Goal: Download file/media

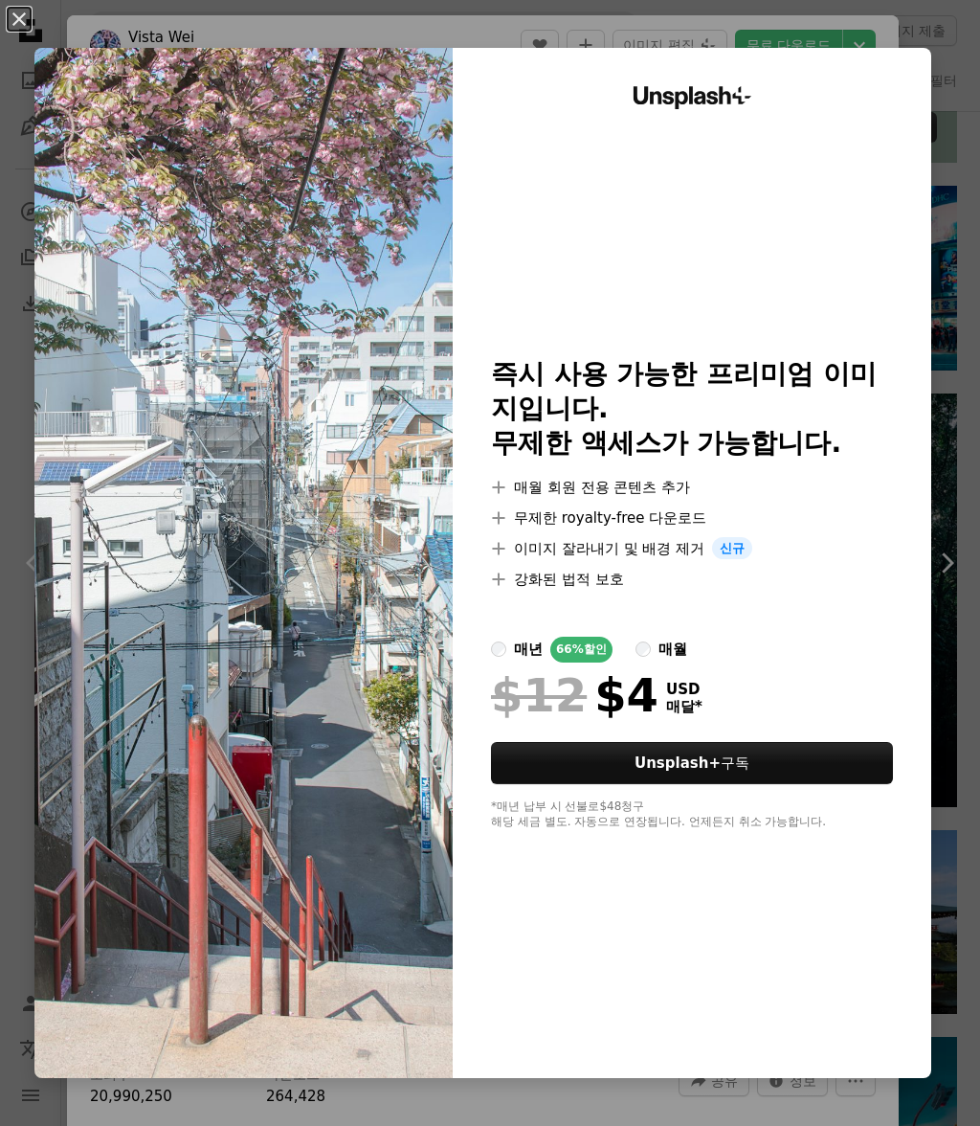
scroll to position [740, 0]
click at [204, 1124] on div "An X shape Unsplash+ 즉시 사용 가능한 프리미엄 이미지입니다. 무제한 액세스가 가능합니다. A plus sign 매월 회원 전…" at bounding box center [490, 563] width 980 height 1126
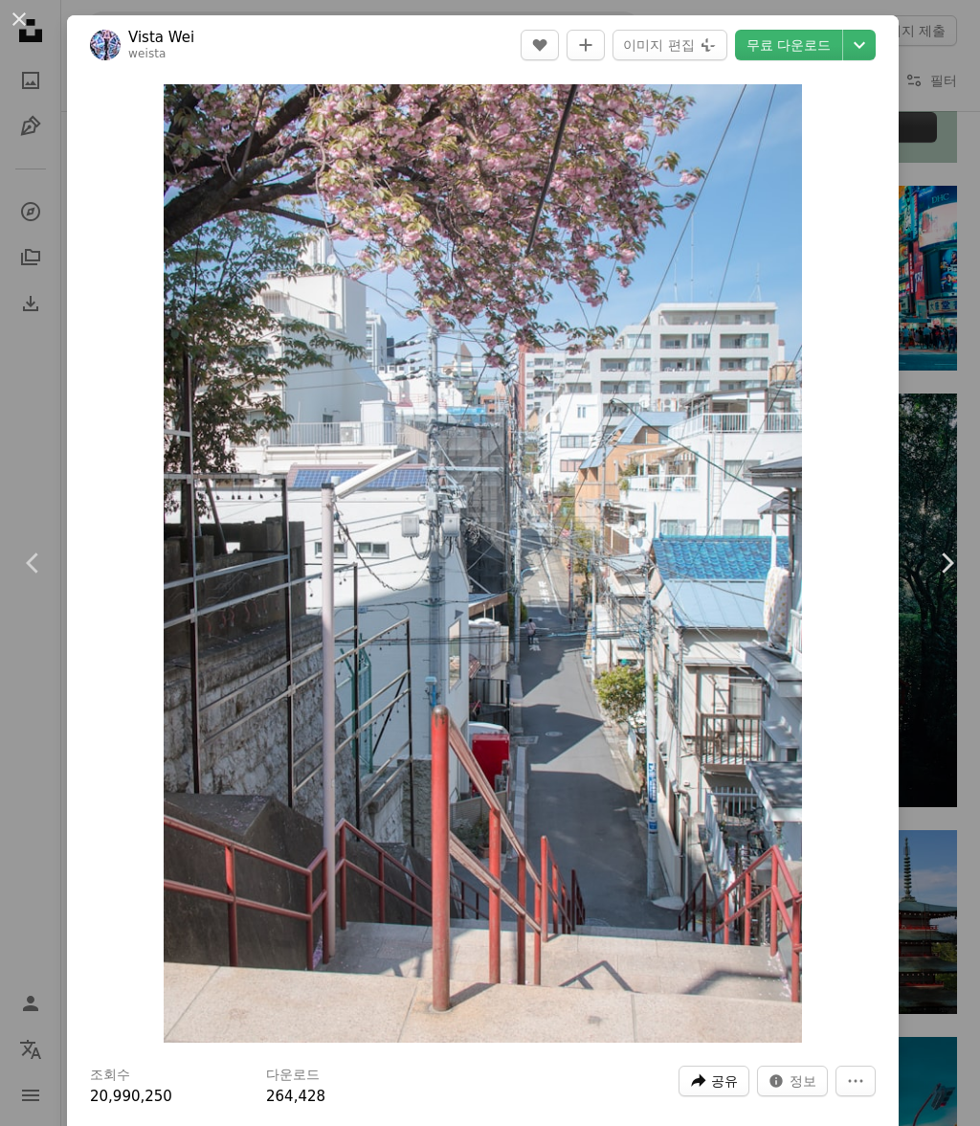
click at [738, 1080] on span "공유" at bounding box center [724, 1081] width 27 height 29
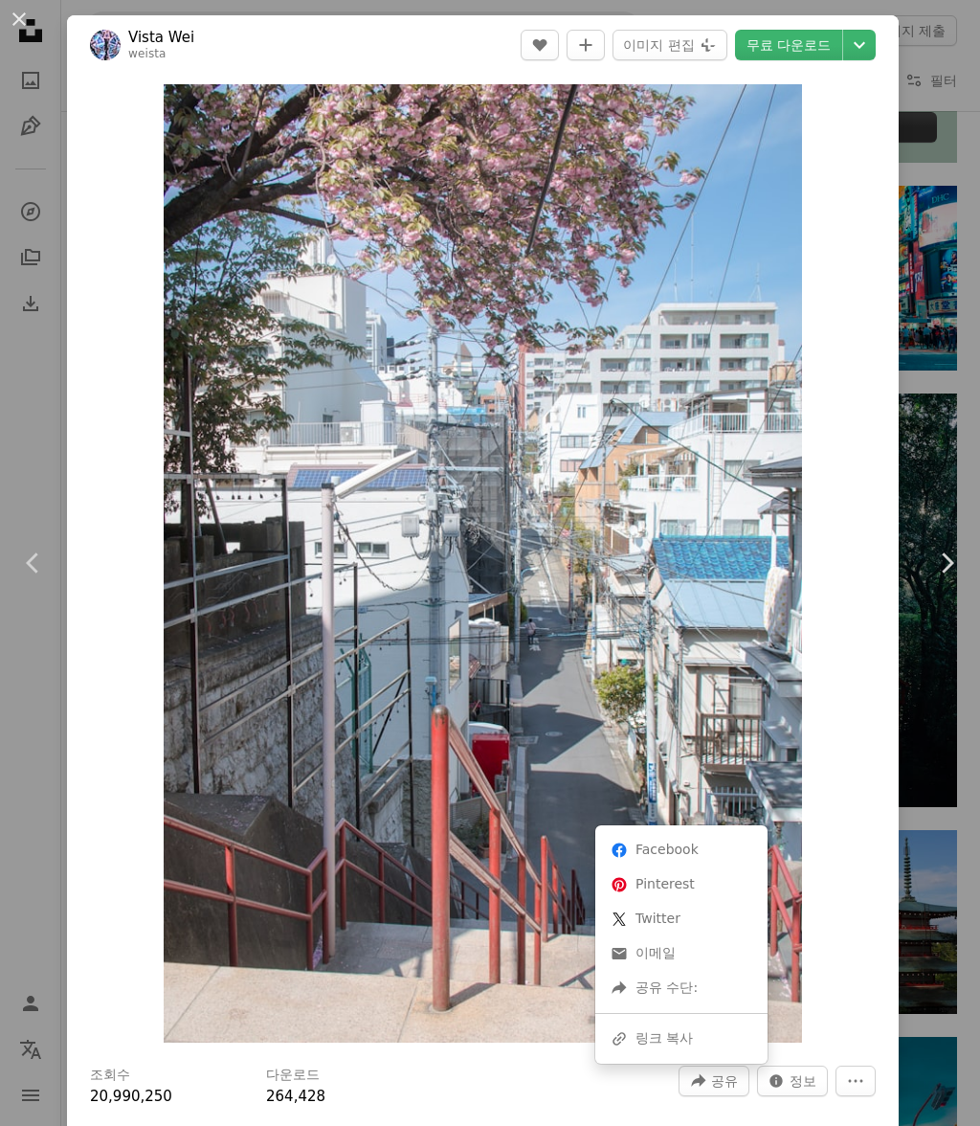
click at [873, 959] on dialog "An X shape Chevron left Chevron right Vista Wei weista A heart A plus sign 이미지 …" at bounding box center [490, 563] width 980 height 1126
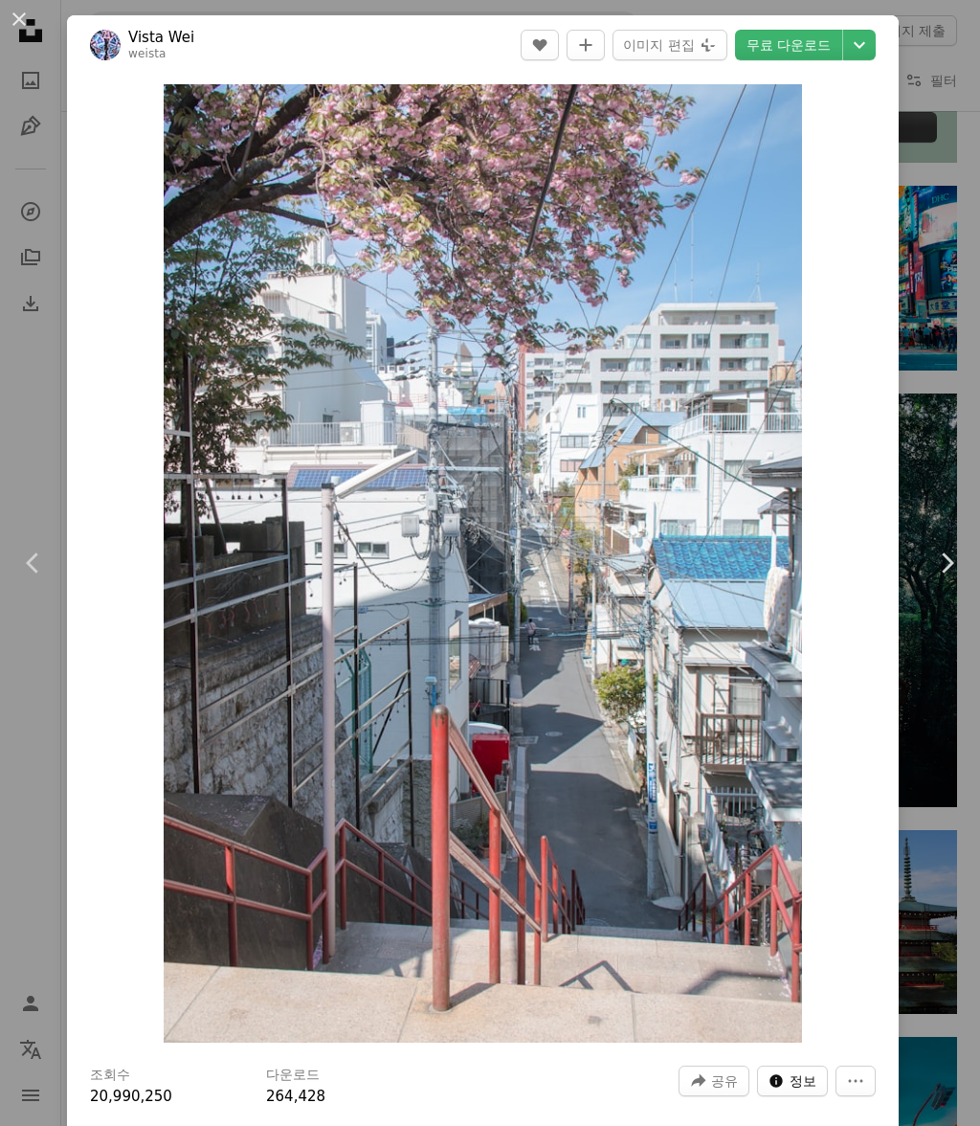
click at [817, 1085] on span "정보" at bounding box center [803, 1081] width 27 height 29
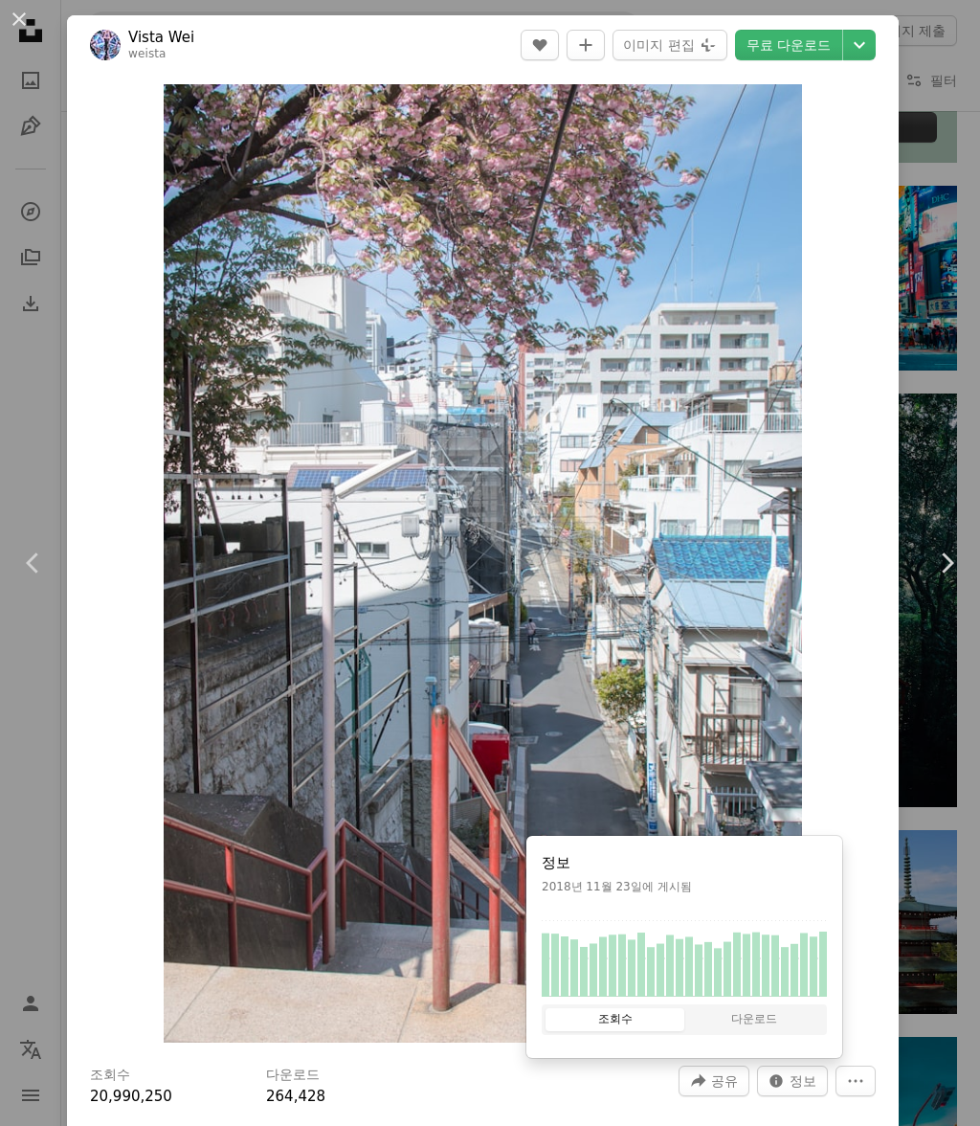
click at [807, 1028] on button "다운로드" at bounding box center [754, 1019] width 139 height 23
click at [868, 969] on div "Zoom in" at bounding box center [483, 564] width 832 height 978
click at [876, 1076] on button "More Actions" at bounding box center [856, 1081] width 40 height 31
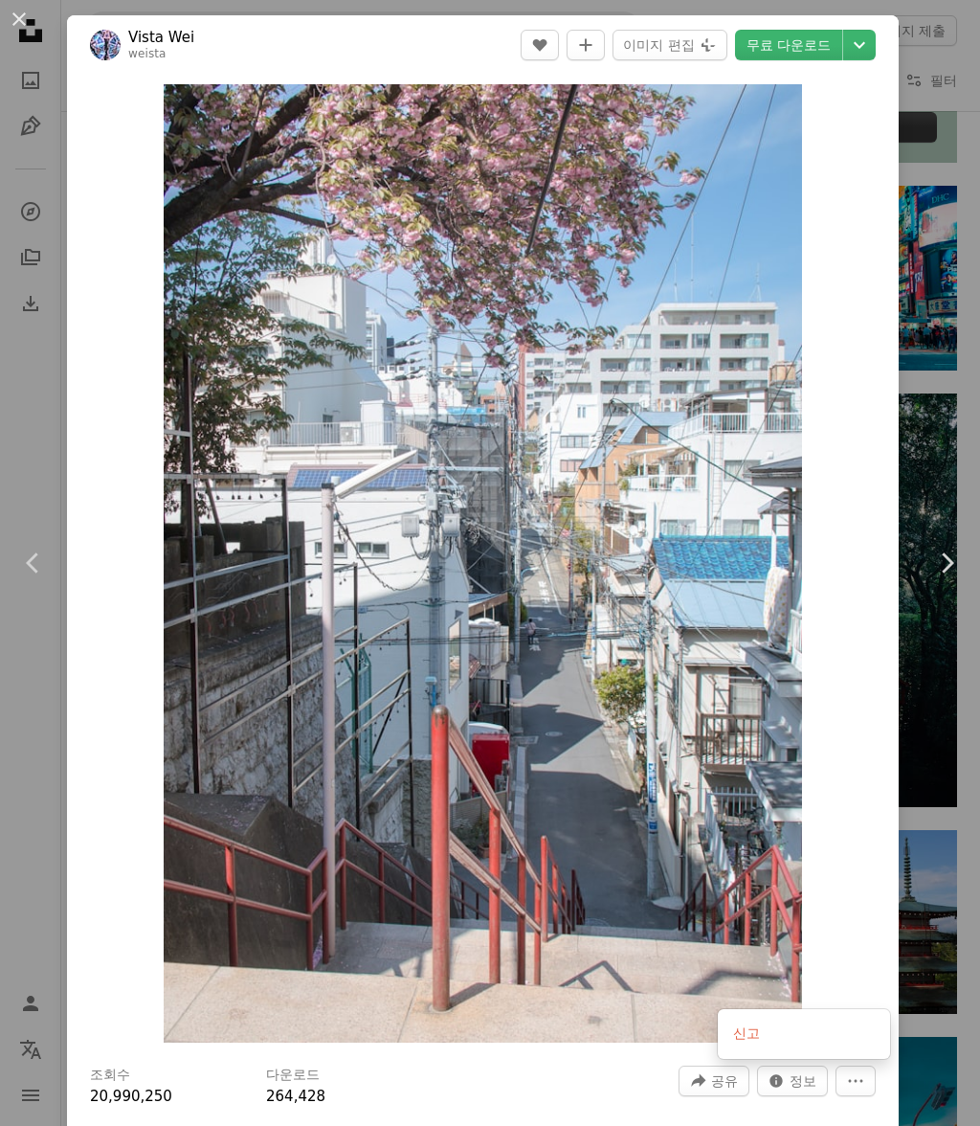
click at [870, 953] on dialog "An X shape Chevron left Chevron right Vista Wei weista A heart A plus sign 이미지 …" at bounding box center [490, 563] width 980 height 1126
click at [957, 171] on div "An X shape Chevron left Chevron right Vista Wei weista A heart A plus sign 이미지 …" at bounding box center [490, 563] width 980 height 1126
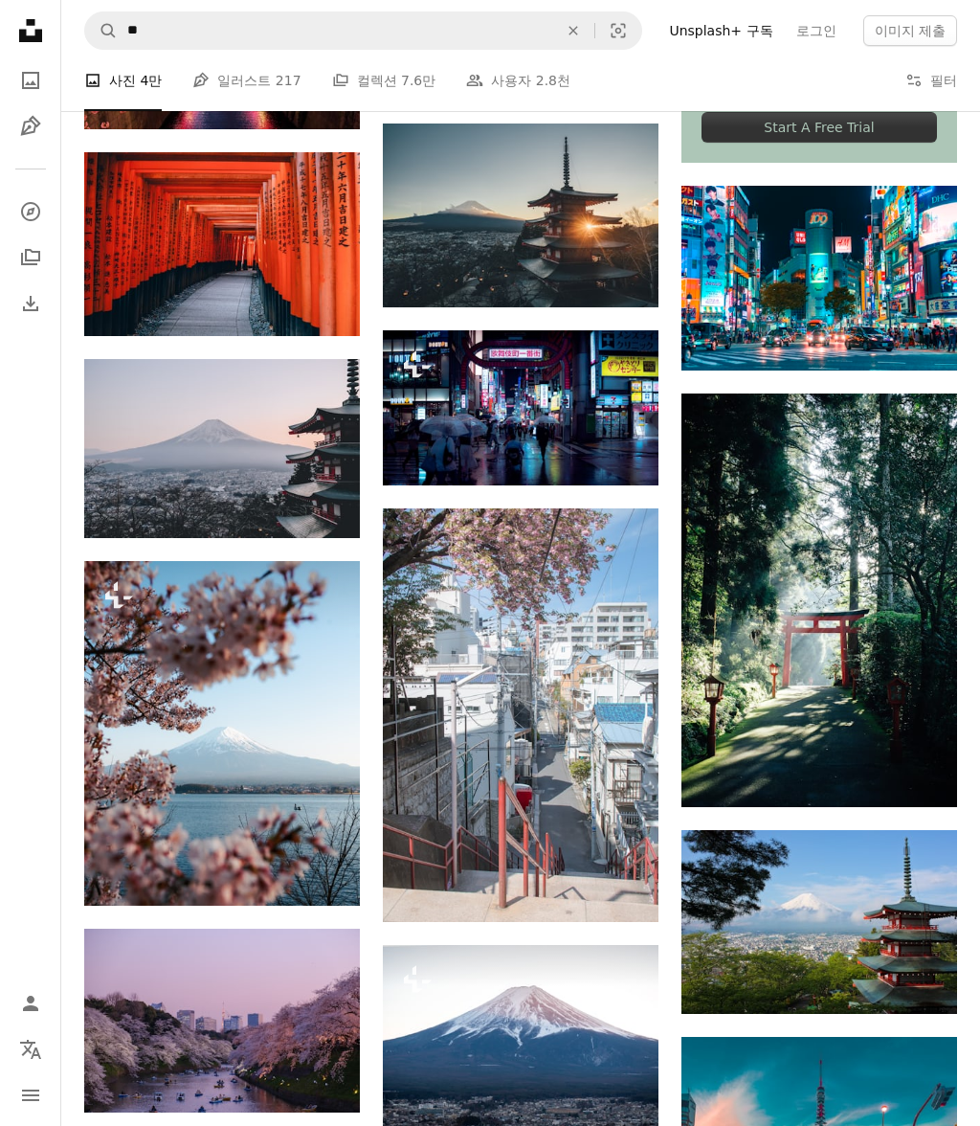
click at [576, 630] on img at bounding box center [521, 715] width 276 height 414
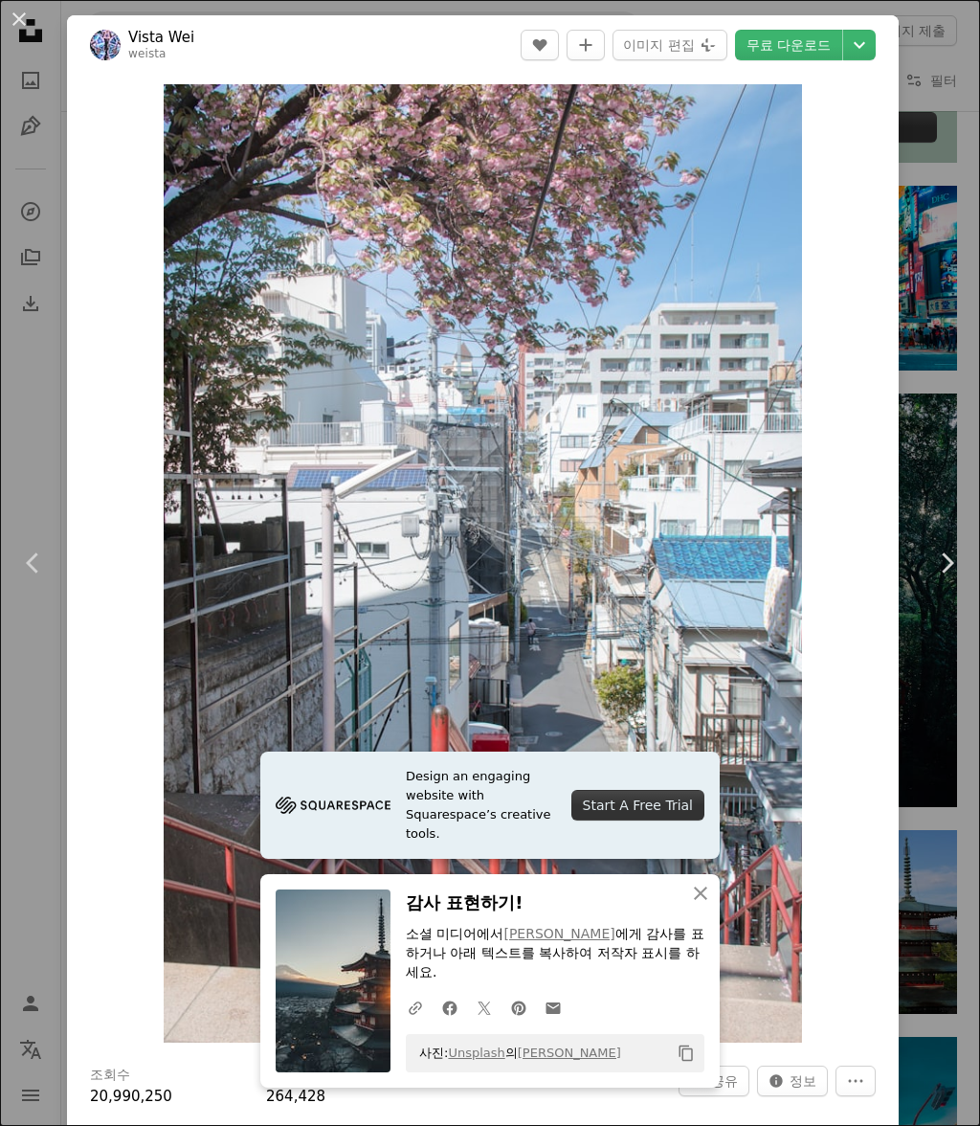
click at [929, 382] on div "An X shape Chevron left Chevron right Design an engaging website with Squarespa…" at bounding box center [490, 563] width 980 height 1126
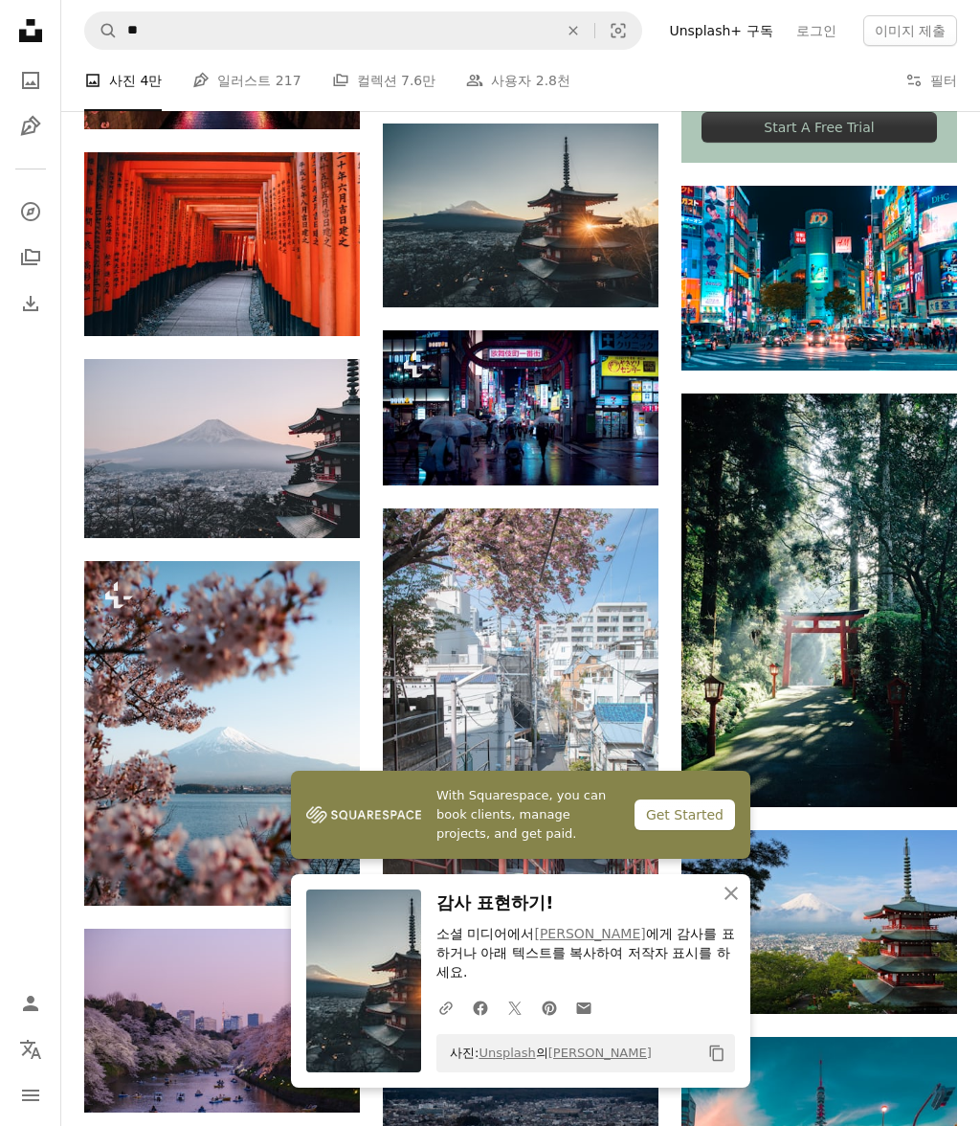
click at [859, 410] on img at bounding box center [820, 601] width 276 height 414
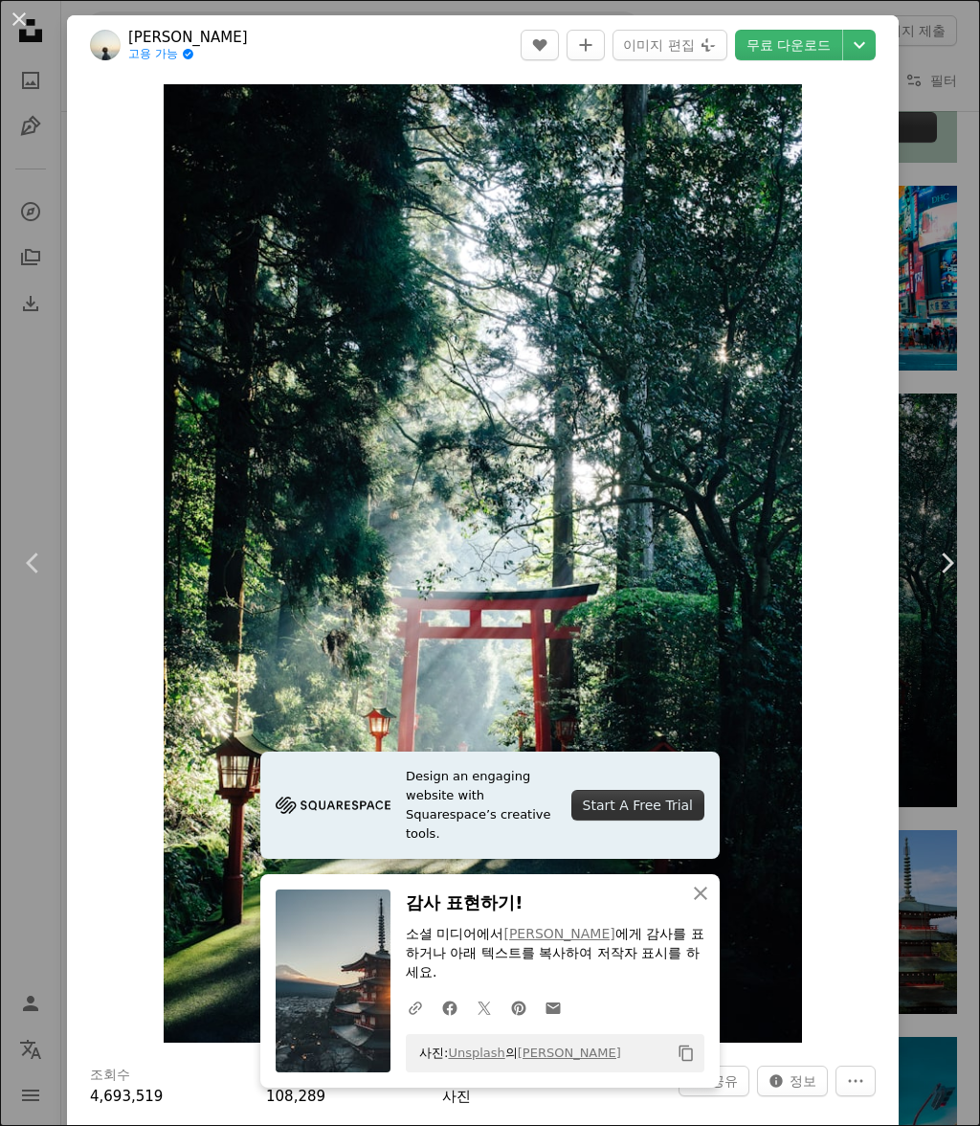
click at [939, 341] on div "An X shape Chevron left Chevron right Design an engaging website with Squarespa…" at bounding box center [490, 563] width 980 height 1126
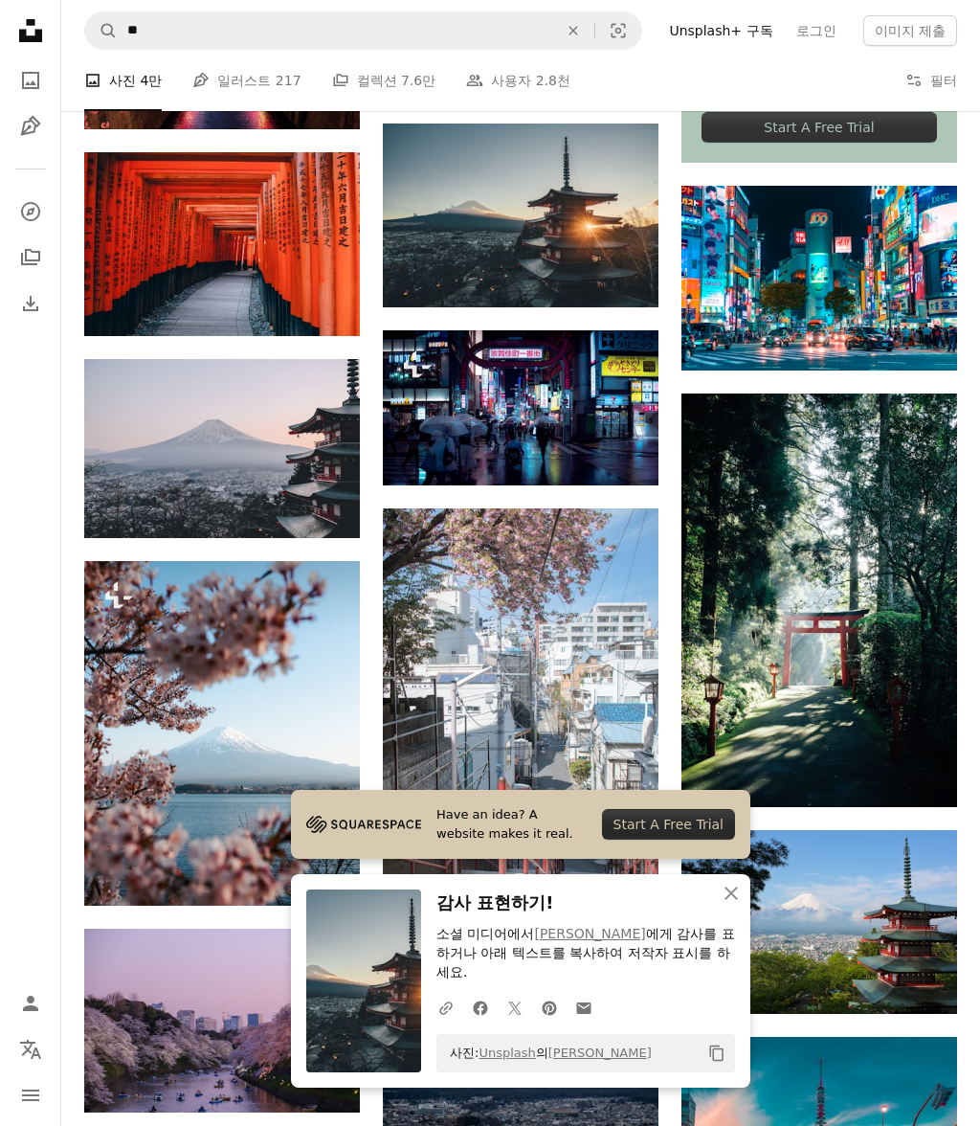
click at [562, 660] on img at bounding box center [521, 715] width 276 height 414
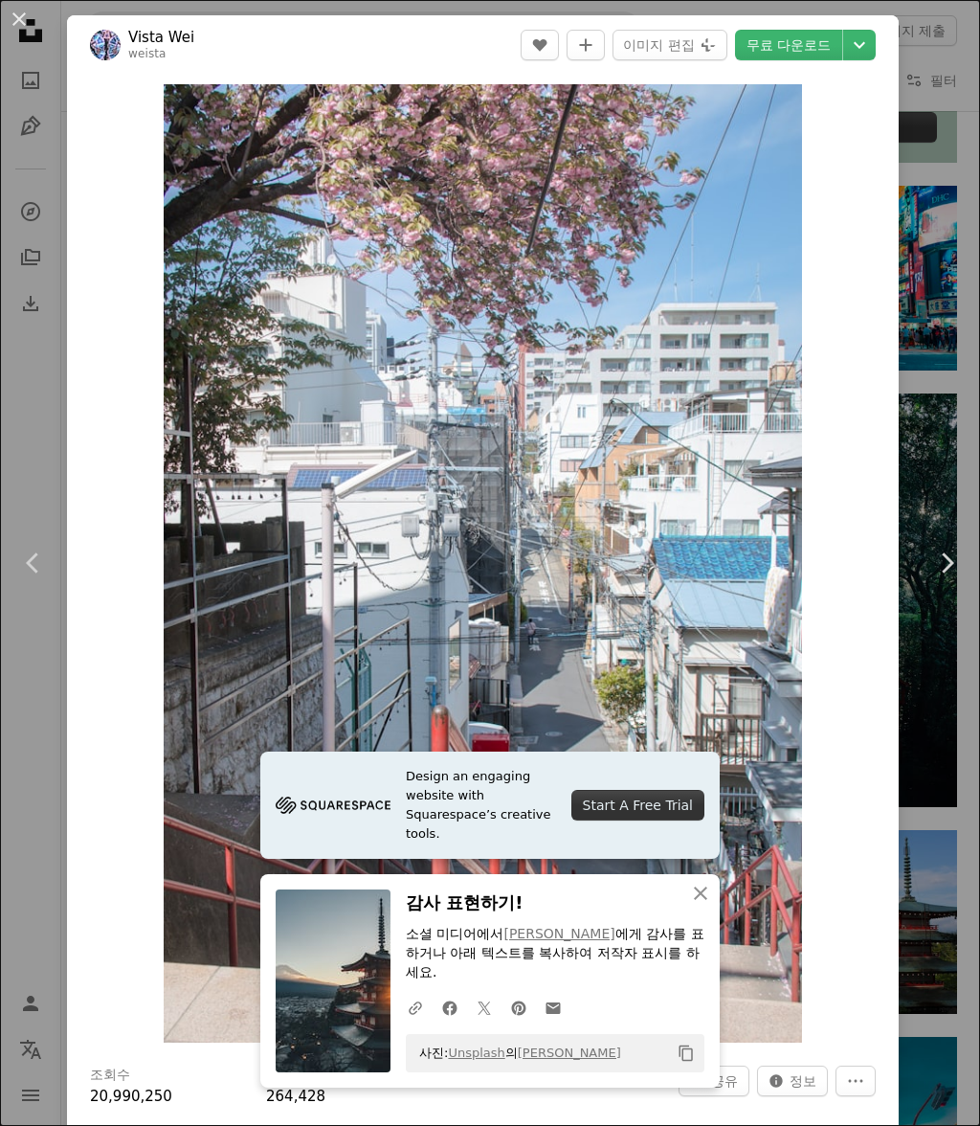
click at [699, 900] on icon "button" at bounding box center [700, 893] width 13 height 13
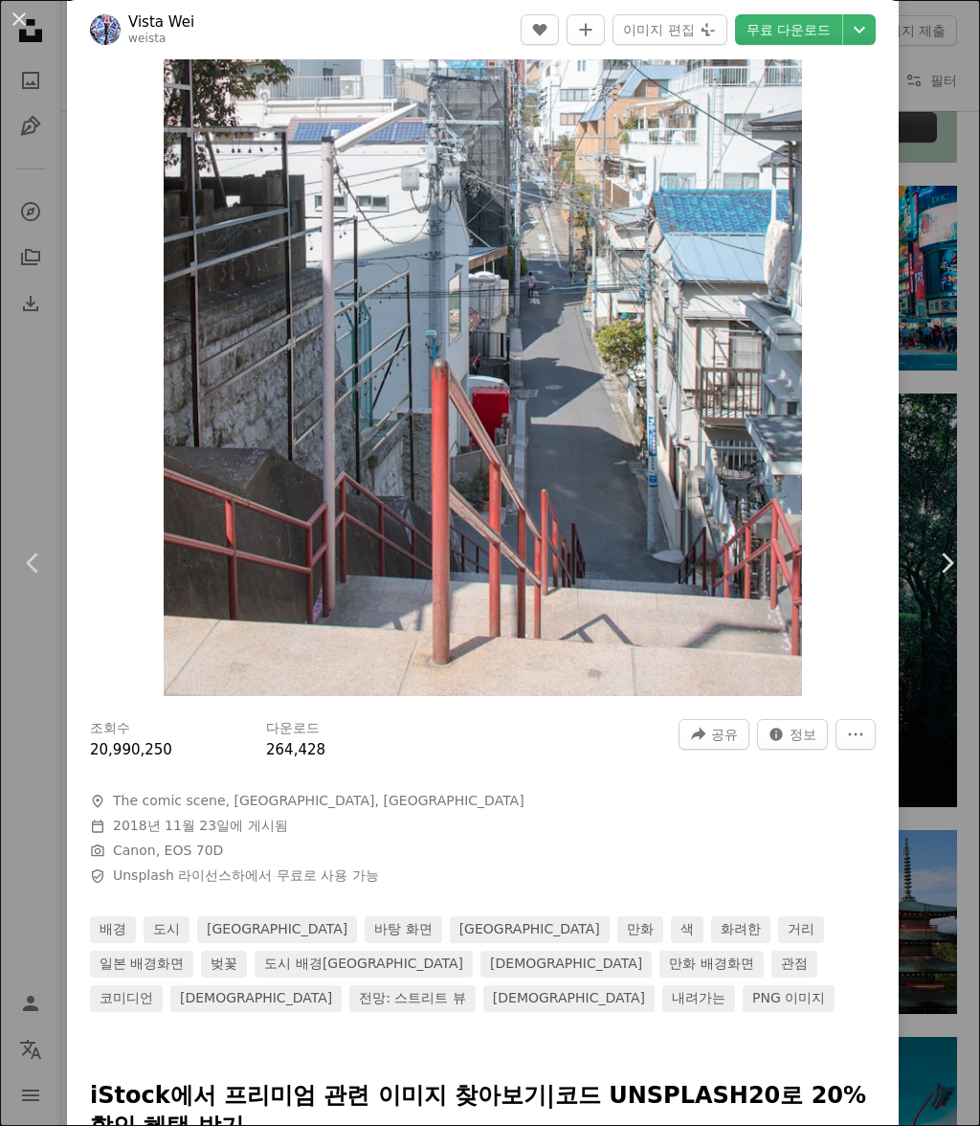
scroll to position [349, 0]
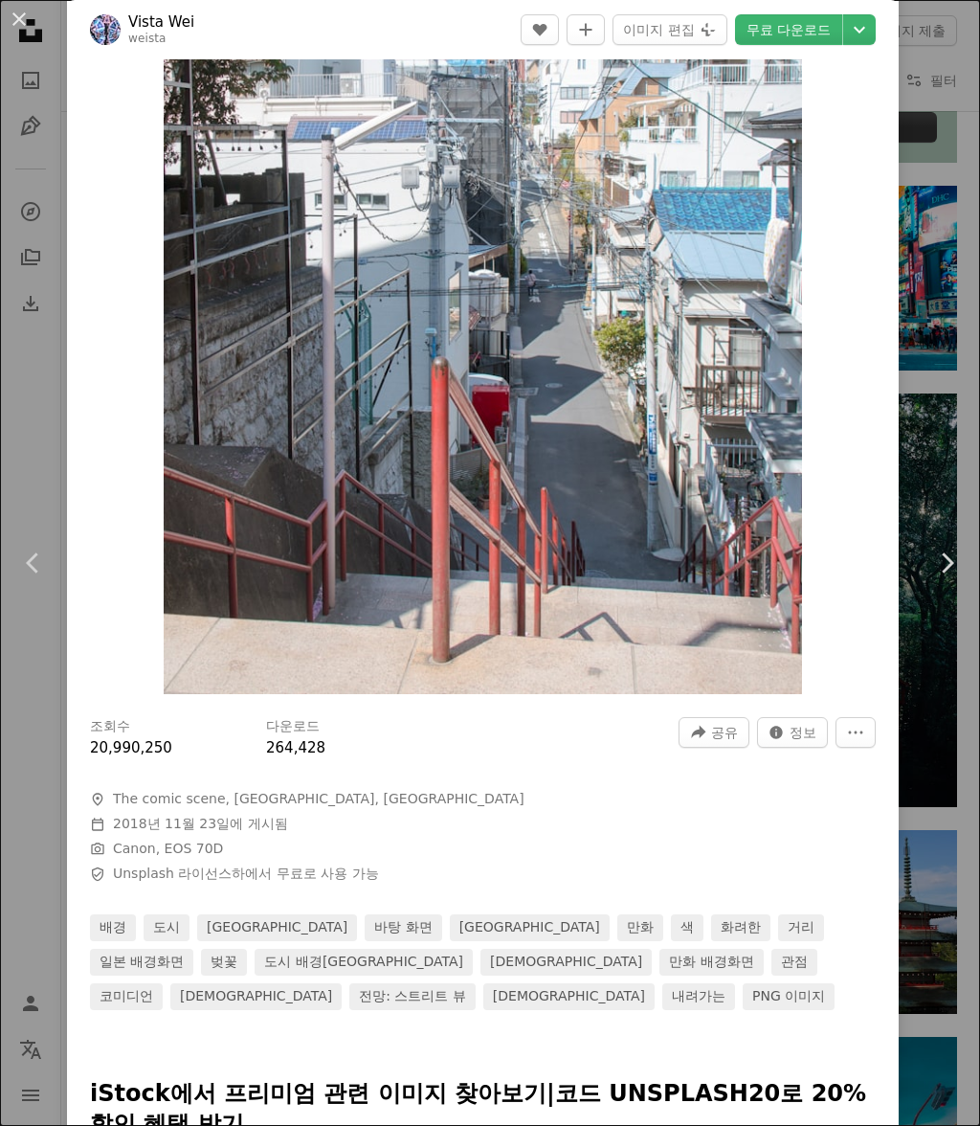
click at [25, 23] on button "An X shape" at bounding box center [19, 19] width 23 height 23
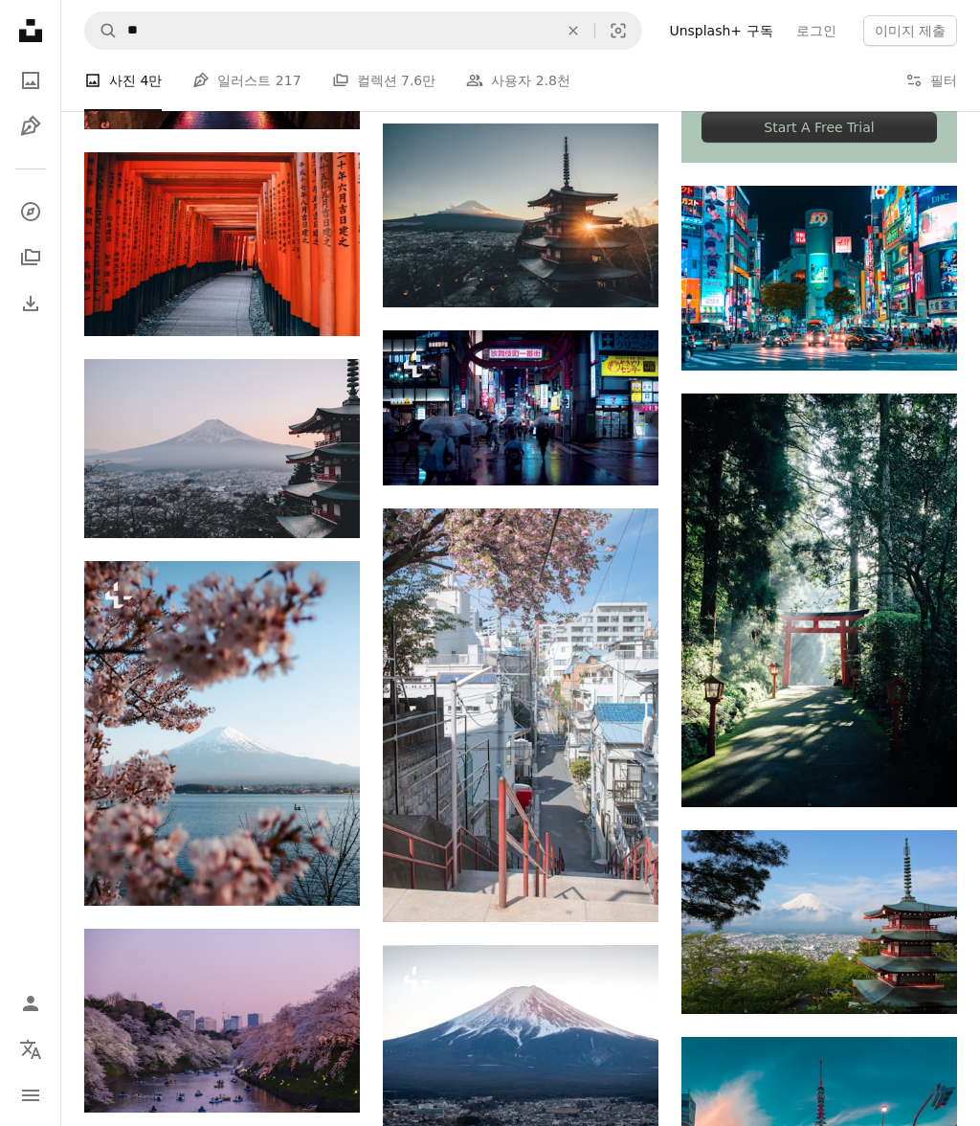
click at [22, 20] on icon "Unsplash logo Unsplash 홈" at bounding box center [30, 30] width 38 height 38
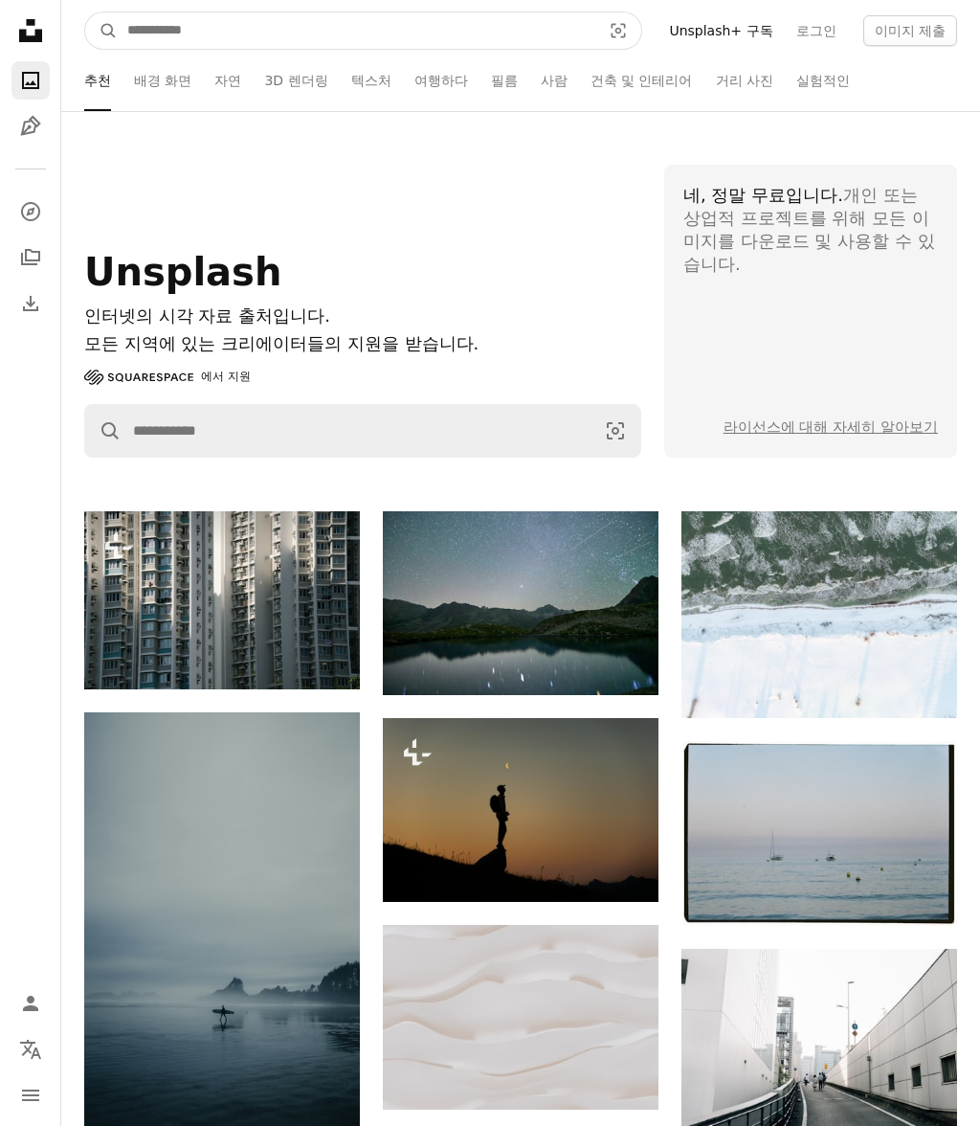
click at [162, 38] on input "사이트 전체에서 이미지 찾기" at bounding box center [357, 30] width 478 height 36
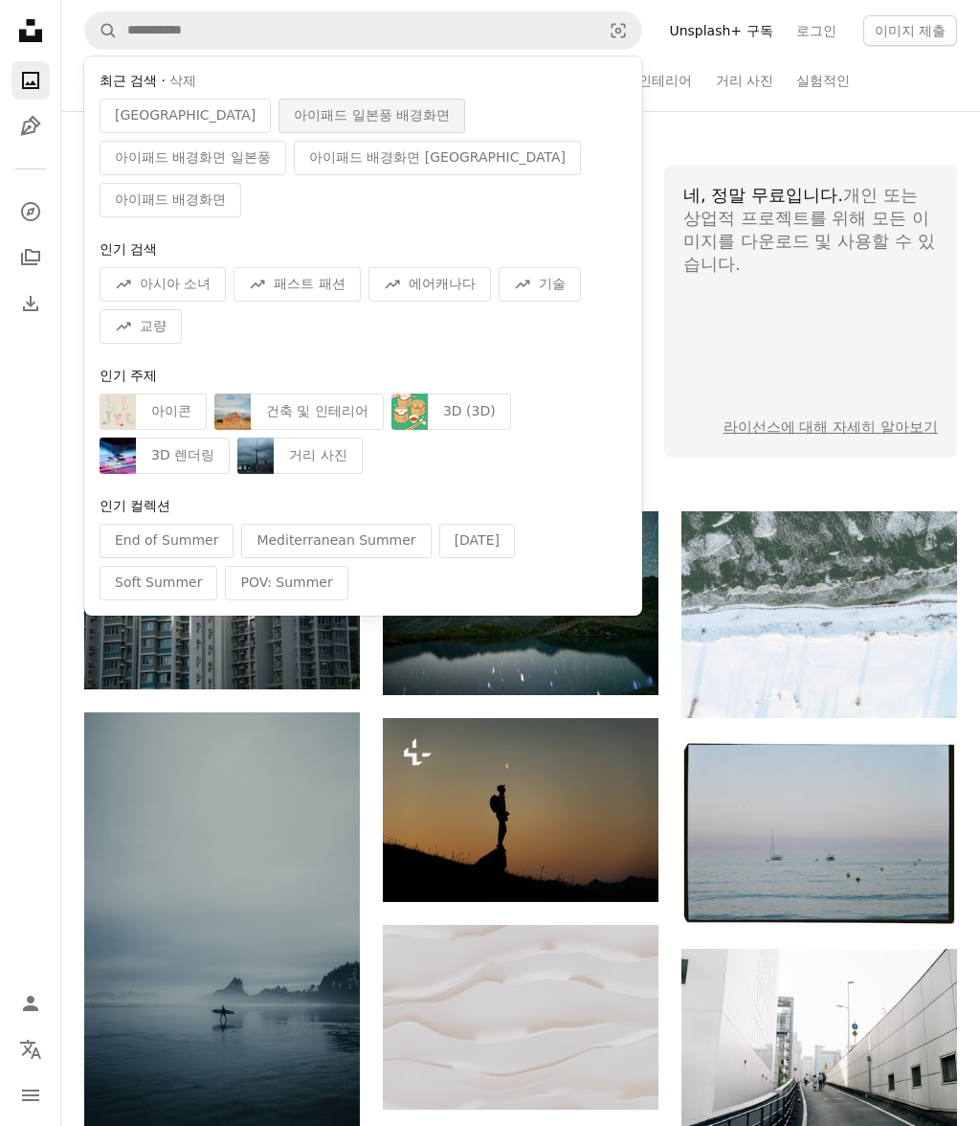
click at [294, 119] on span "아이패드 일본풍 배경화면" at bounding box center [372, 115] width 156 height 19
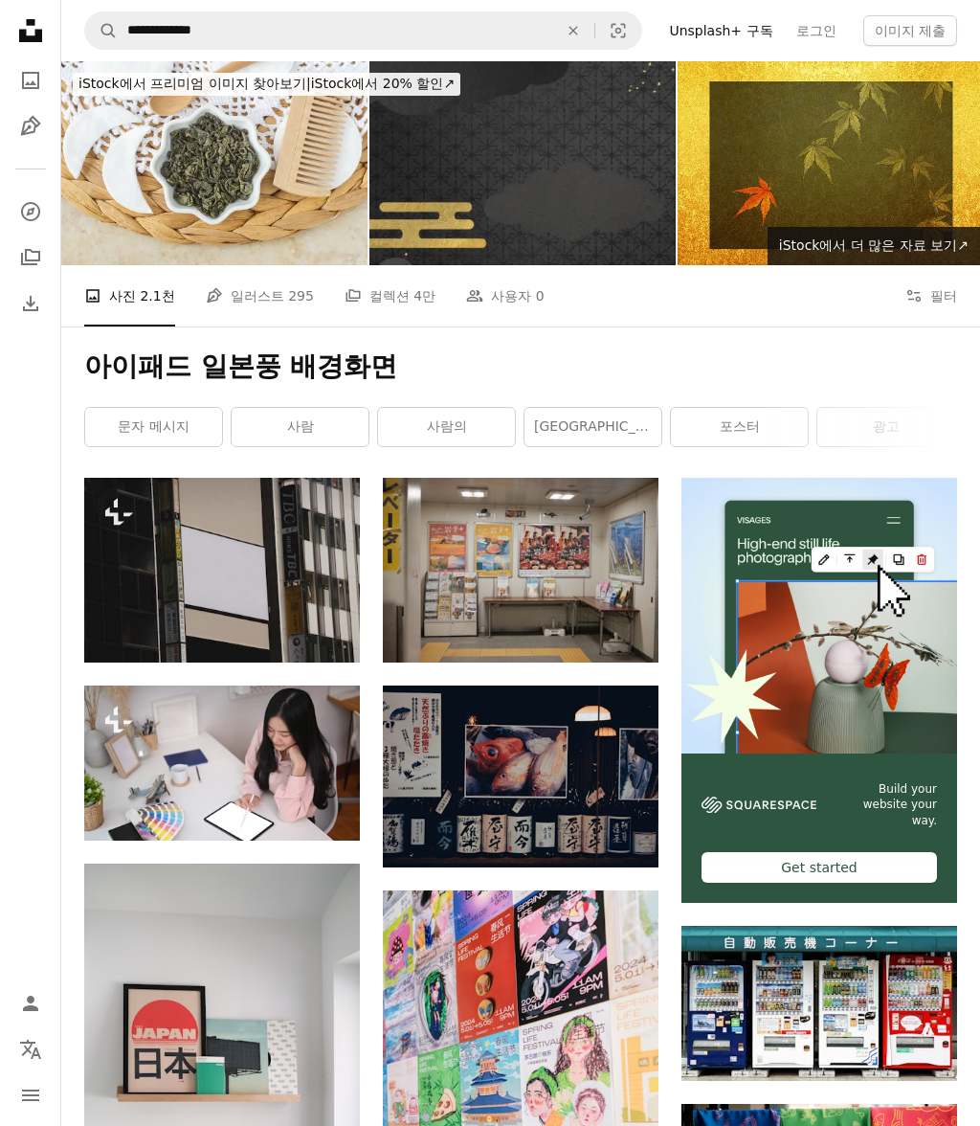
click at [646, 423] on link "[GEOGRAPHIC_DATA]" at bounding box center [593, 427] width 137 height 38
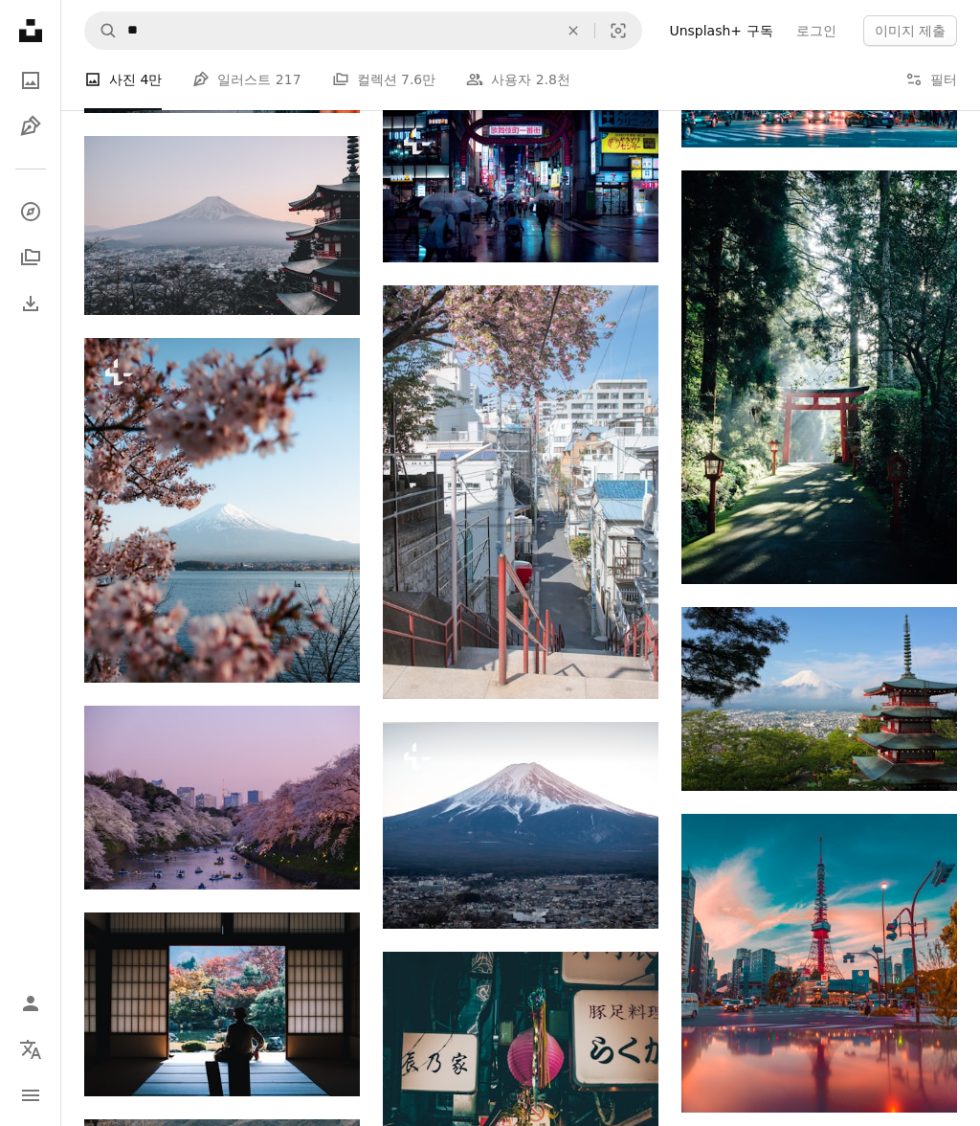
scroll to position [964, 0]
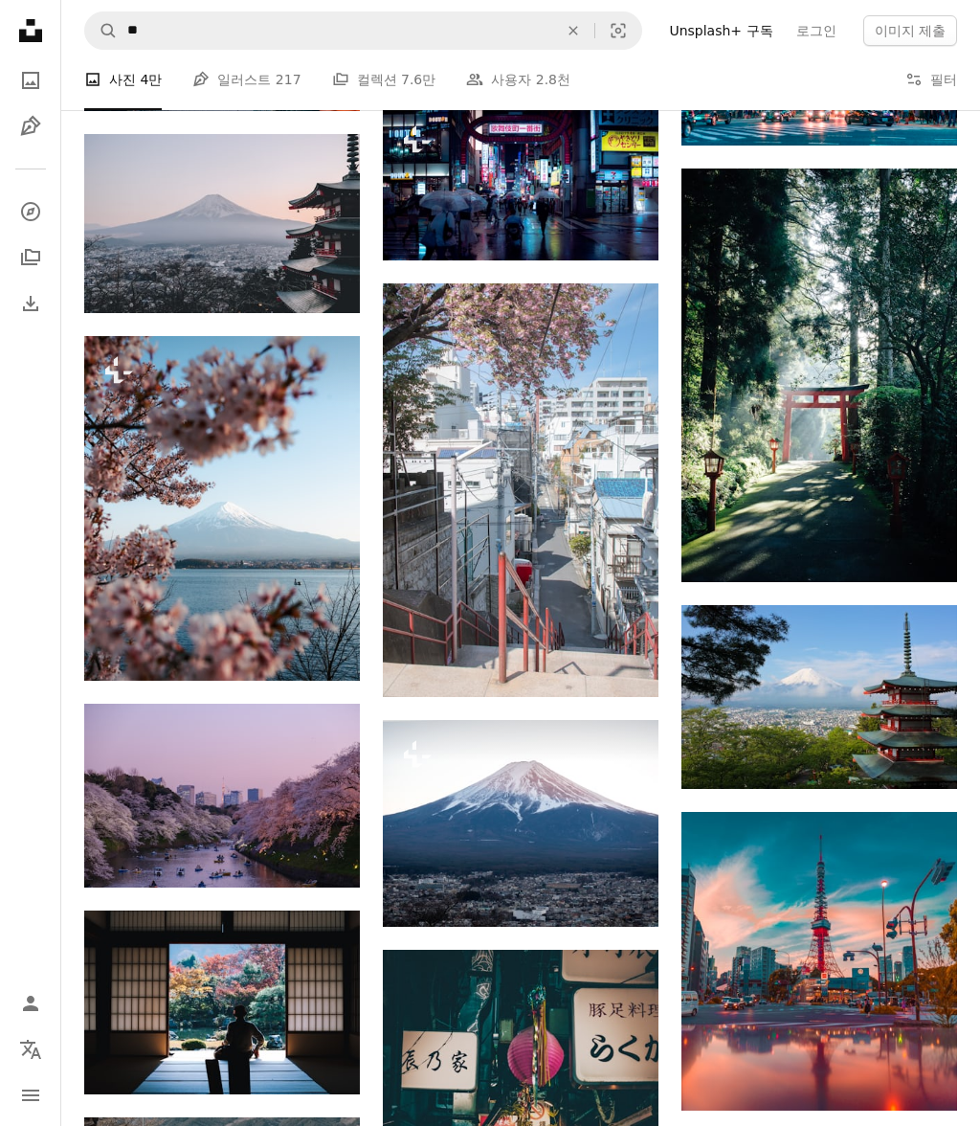
click at [853, 384] on img at bounding box center [820, 376] width 276 height 414
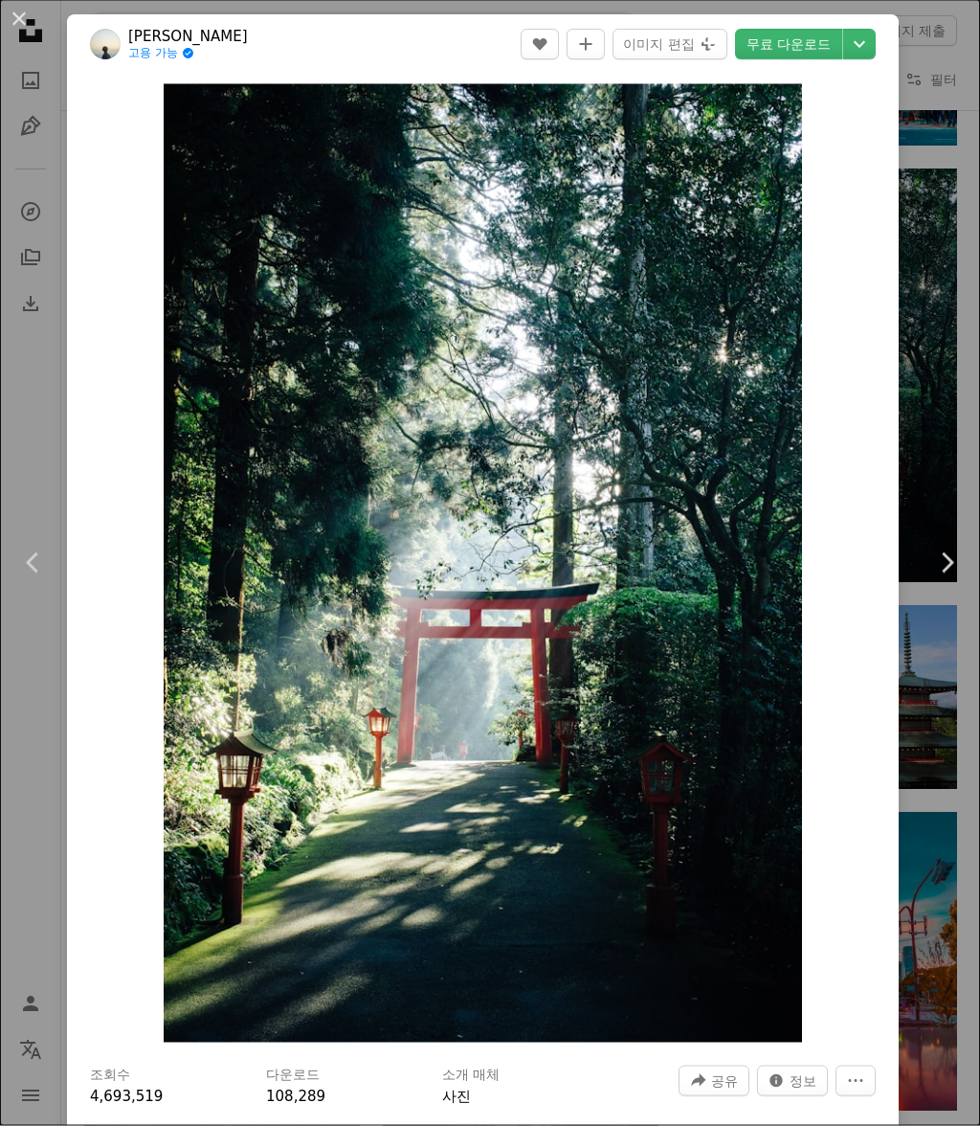
scroll to position [965, 0]
click at [843, 43] on link "무료 다운로드" at bounding box center [788, 45] width 107 height 31
